Goal: Use online tool/utility: Utilize a website feature to perform a specific function

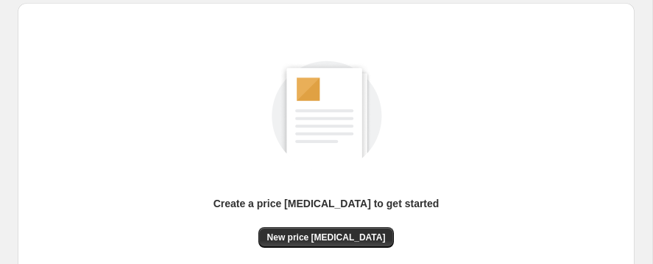
scroll to position [101, 0]
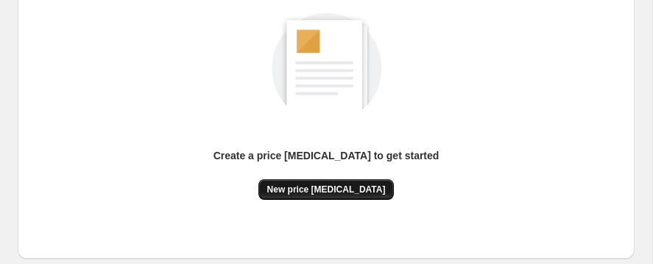
click at [303, 195] on span "New price [MEDICAL_DATA]" at bounding box center [326, 189] width 119 height 12
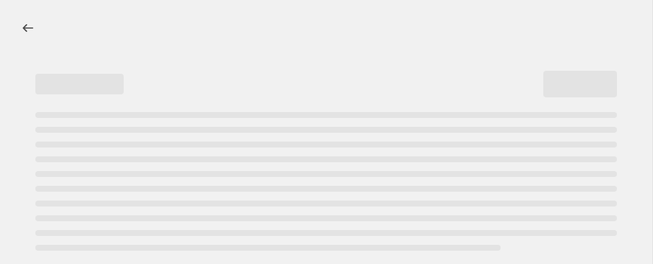
select select "percentage"
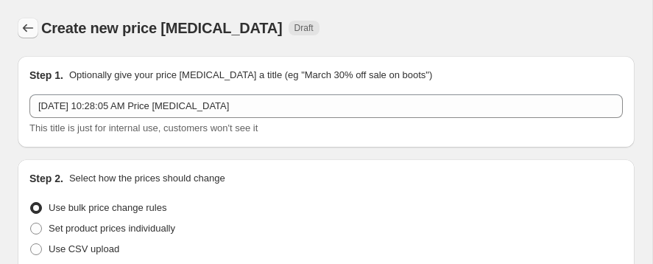
click at [30, 34] on icon "Price change jobs" at bounding box center [28, 28] width 15 height 15
